Goal: Task Accomplishment & Management: Manage account settings

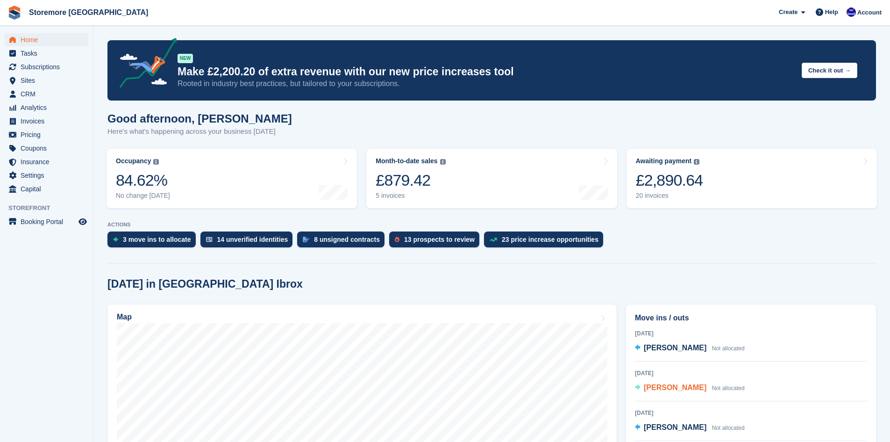
click at [665, 390] on span "[PERSON_NAME]" at bounding box center [675, 387] width 63 height 8
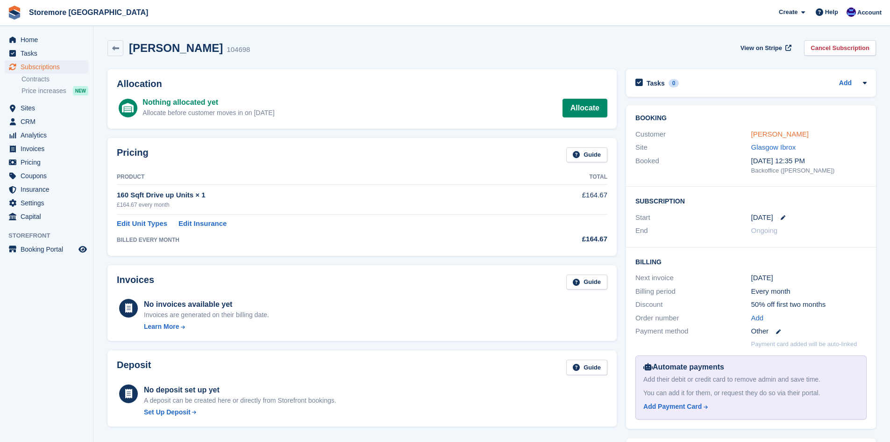
click at [769, 134] on link "[PERSON_NAME]" at bounding box center [779, 134] width 57 height 8
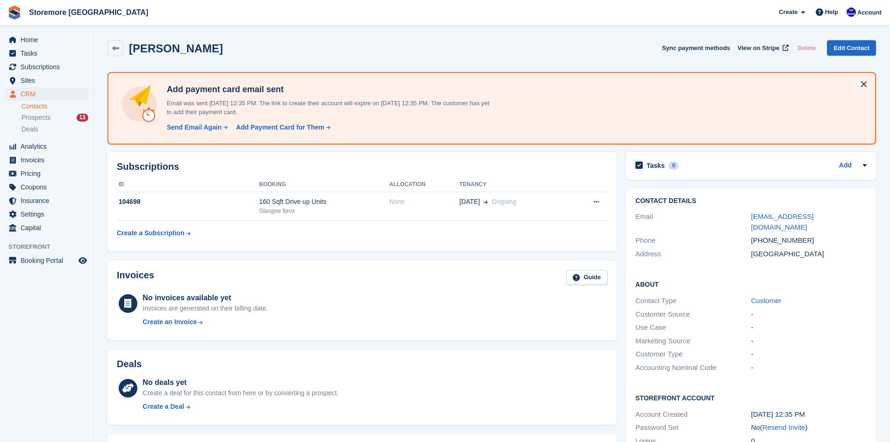
drag, startPoint x: 623, startPoint y: 285, endPoint x: 636, endPoint y: 285, distance: 13.6
click at [623, 285] on div "Contact Details Email mcmurraybarry@gmail.com Phone +447927656090 Address Unite…" at bounding box center [751, 329] width 259 height 292
click at [539, 204] on div "04 Sep Ongoing" at bounding box center [514, 202] width 110 height 10
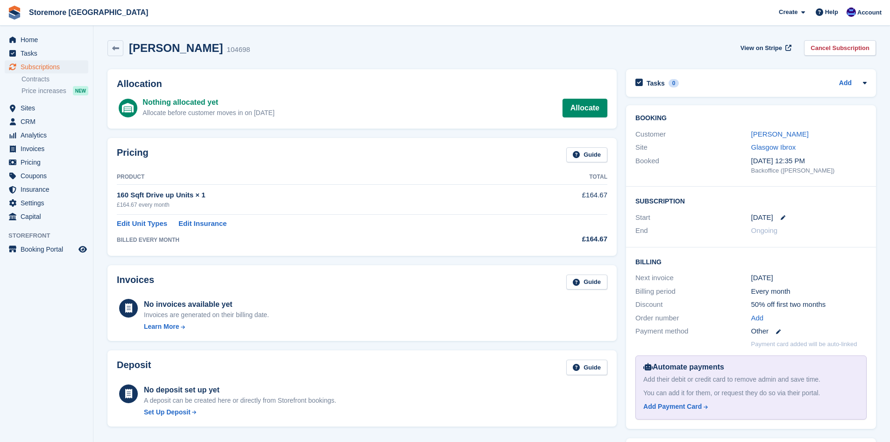
click at [778, 214] on div "[DATE]" at bounding box center [808, 217] width 115 height 11
click at [781, 219] on icon at bounding box center [783, 217] width 5 height 5
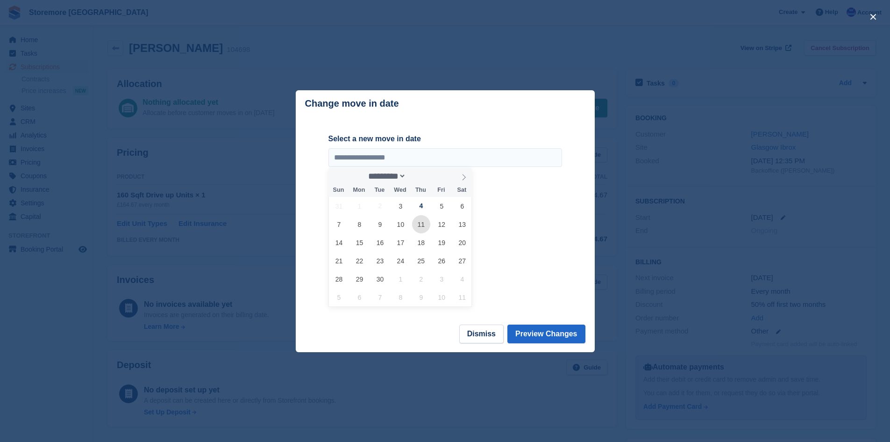
click at [418, 226] on span "11" at bounding box center [421, 224] width 18 height 18
type input "**********"
click at [551, 331] on button "Preview Changes" at bounding box center [547, 333] width 78 height 19
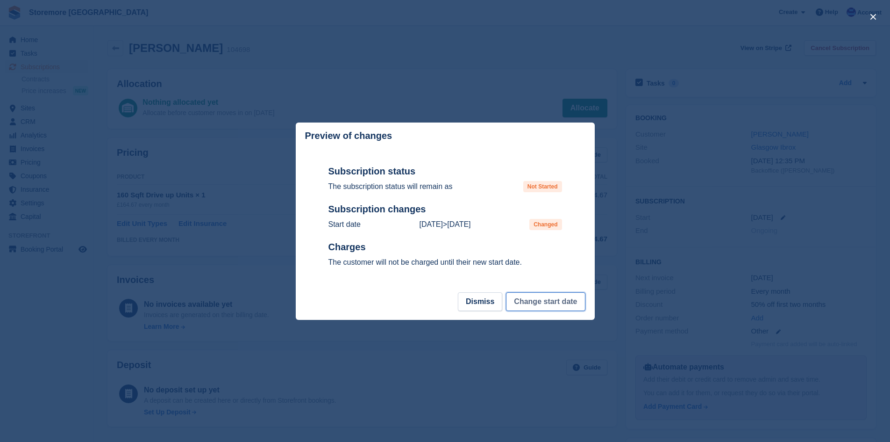
click at [531, 308] on button "Change start date" at bounding box center [545, 301] width 79 height 19
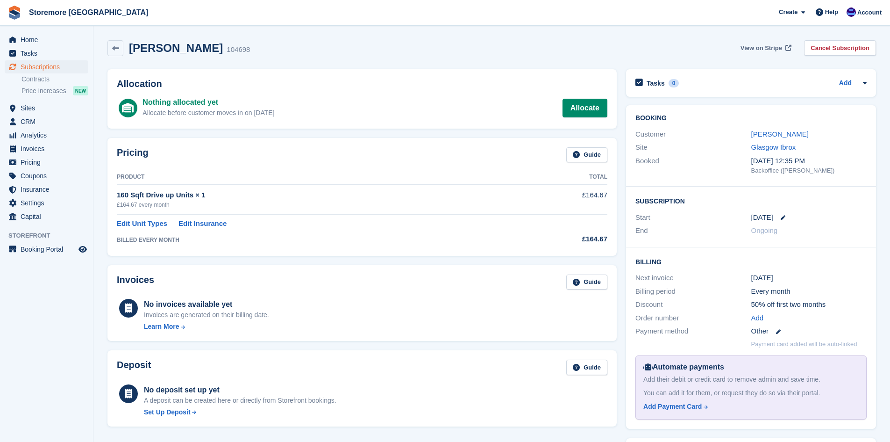
click at [765, 48] on span "View on Stripe" at bounding box center [762, 47] width 42 height 9
